Goal: Task Accomplishment & Management: Manage account settings

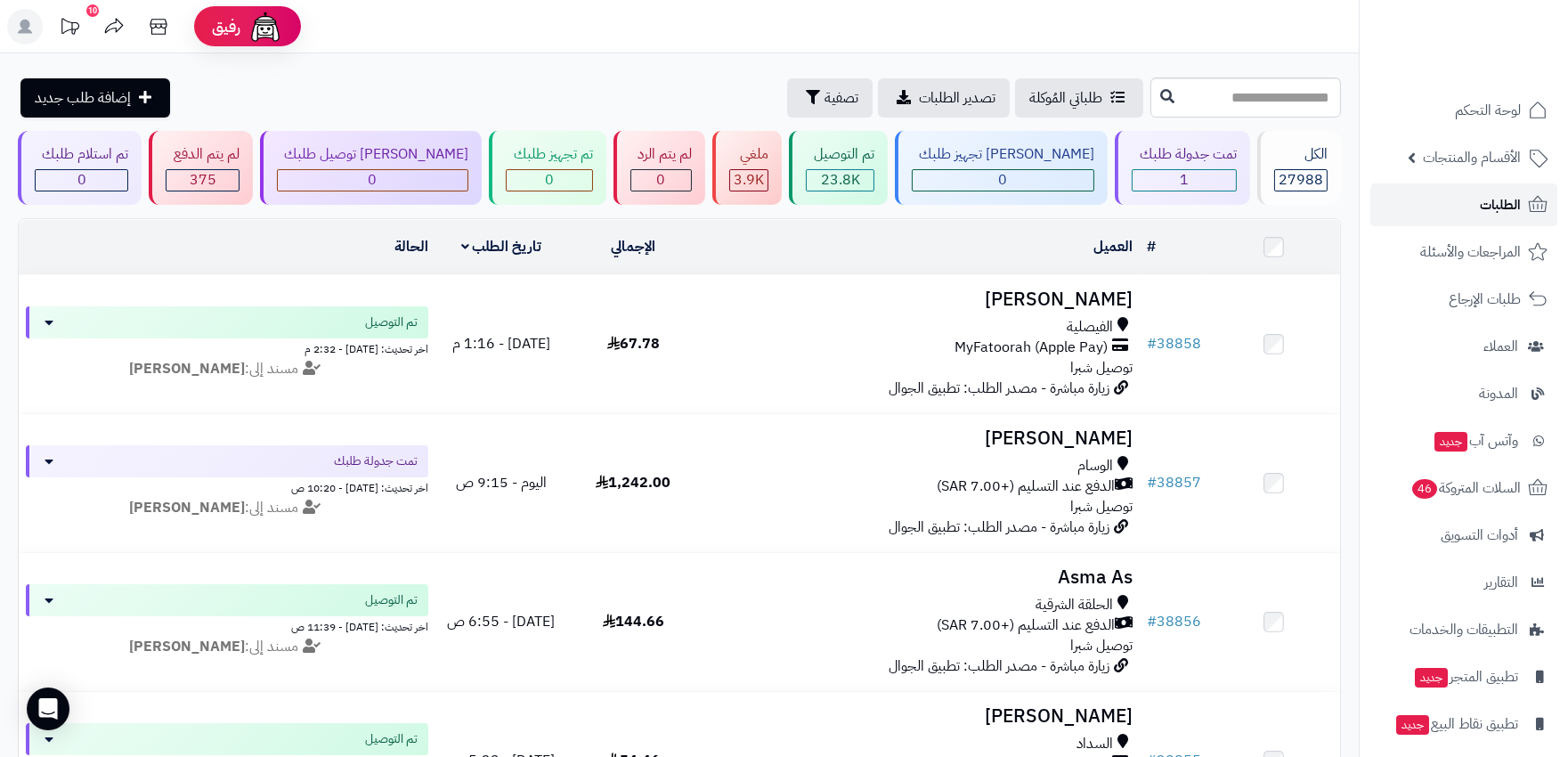
click at [1525, 219] on link "الطلبات" at bounding box center [1464, 204] width 187 height 42
click at [1462, 210] on link "الطلبات" at bounding box center [1464, 204] width 187 height 42
click at [1498, 189] on link "الطلبات" at bounding box center [1464, 204] width 187 height 42
click at [1489, 206] on span "الطلبات" at bounding box center [1500, 205] width 41 height 25
click at [1486, 208] on span "الطلبات" at bounding box center [1500, 205] width 41 height 25
